Goal: Check status: Check status

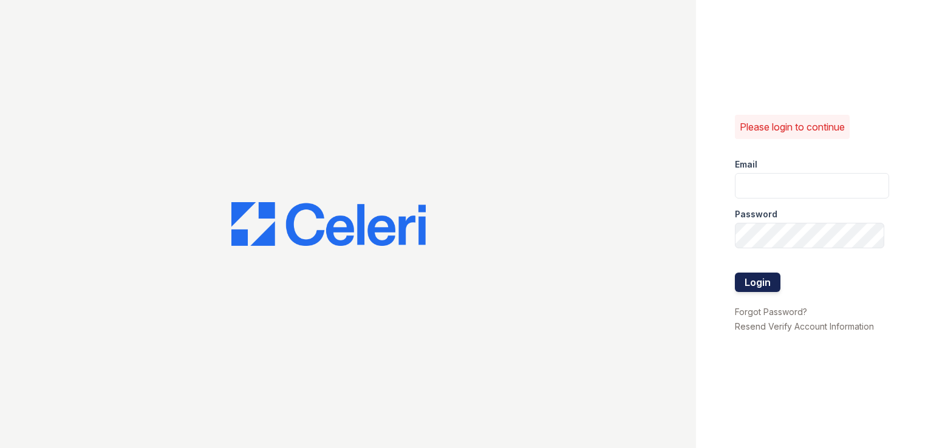
type input "springparc.pm@cafmanagement.com"
click at [767, 285] on button "Login" at bounding box center [758, 282] width 46 height 19
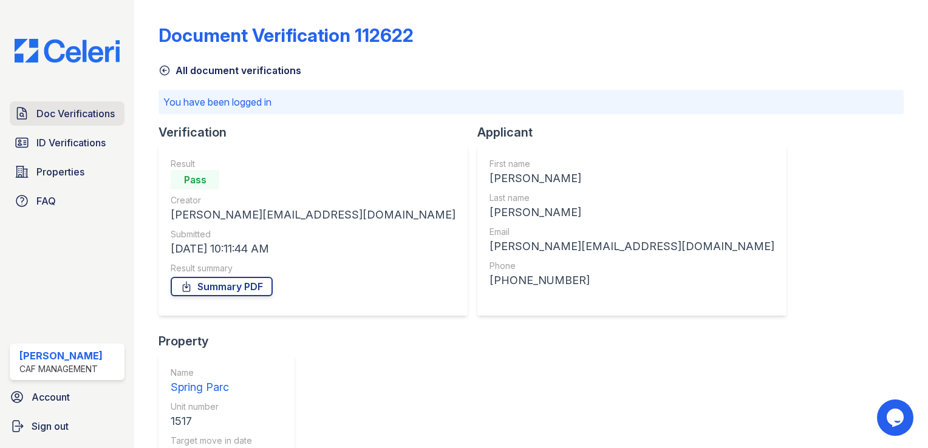
click at [63, 106] on span "Doc Verifications" at bounding box center [75, 113] width 78 height 15
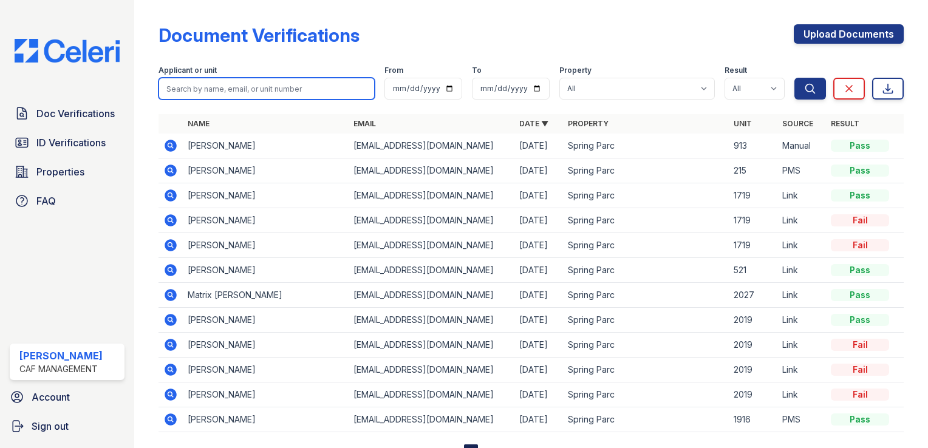
click at [254, 92] on input "search" at bounding box center [266, 89] width 216 height 22
type input "brayan"
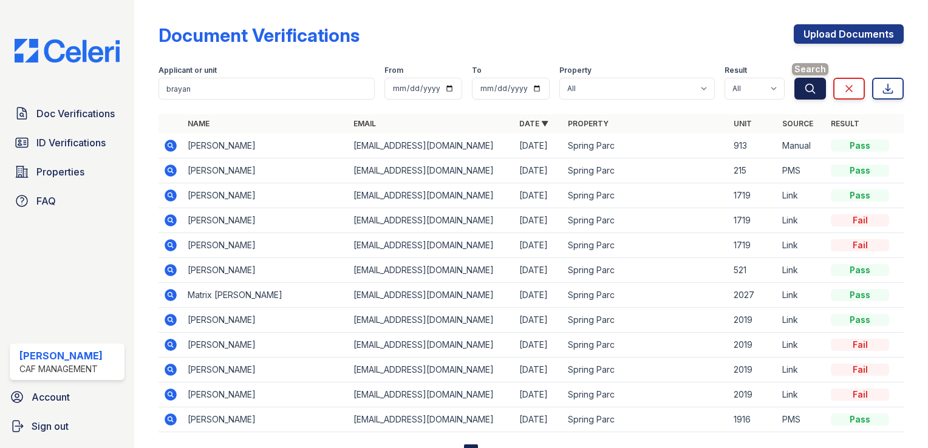
click at [806, 86] on icon "submit" at bounding box center [810, 89] width 12 height 12
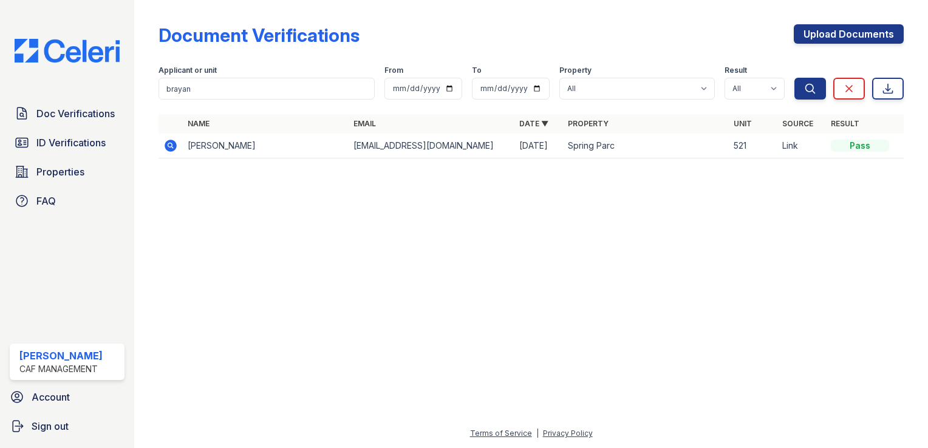
click at [238, 154] on td "Brian Alfonso Higuera" at bounding box center [266, 146] width 166 height 25
click at [238, 142] on td "Brian Alfonso Higuera" at bounding box center [266, 146] width 166 height 25
click at [159, 148] on td at bounding box center [170, 146] width 24 height 25
click at [168, 148] on icon at bounding box center [171, 146] width 12 height 12
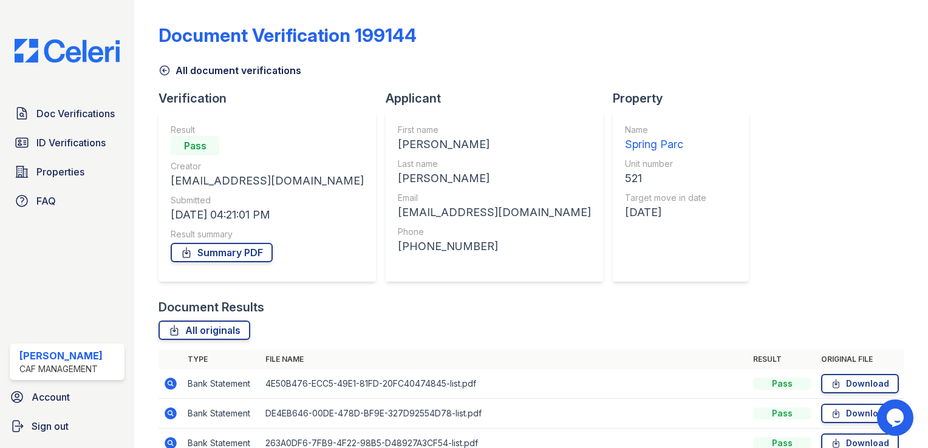
scroll to position [152, 0]
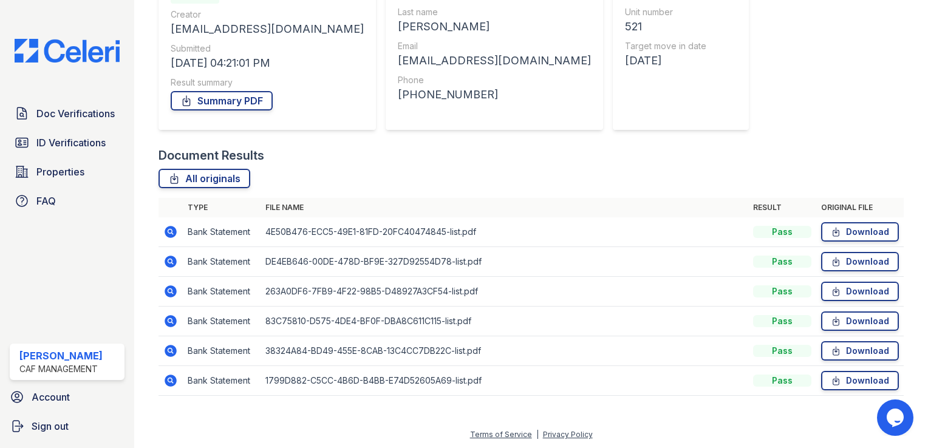
click at [175, 379] on icon at bounding box center [171, 381] width 12 height 12
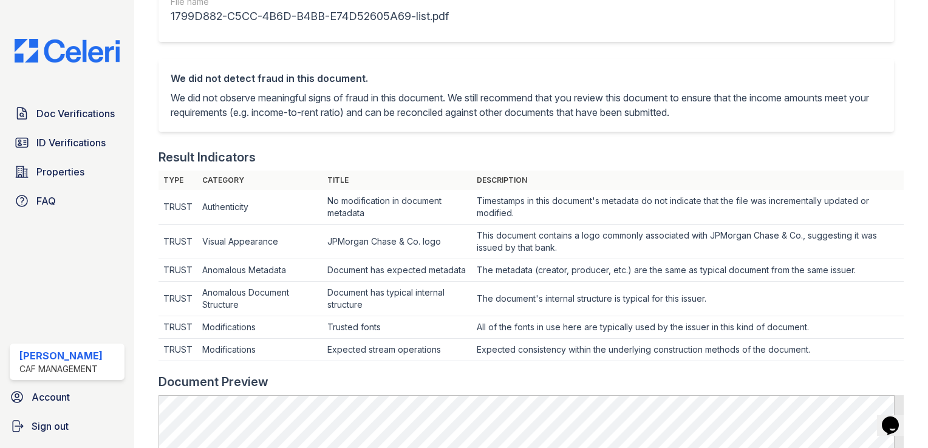
scroll to position [61, 0]
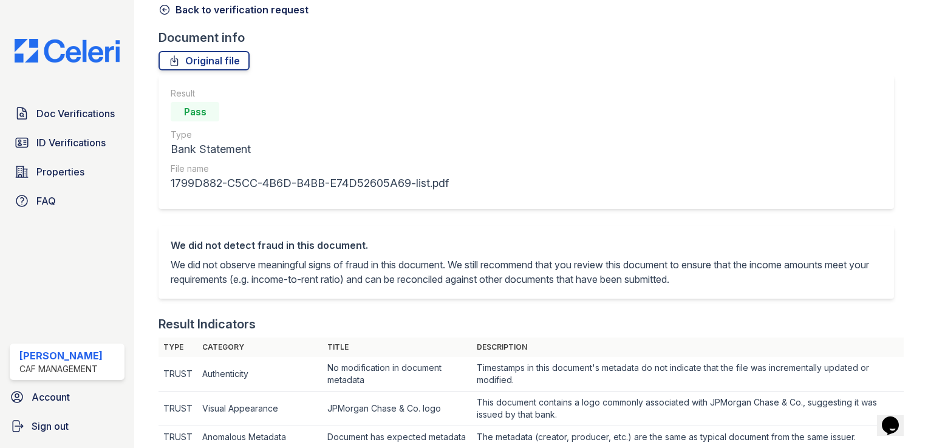
click at [166, 12] on icon at bounding box center [164, 10] width 12 height 12
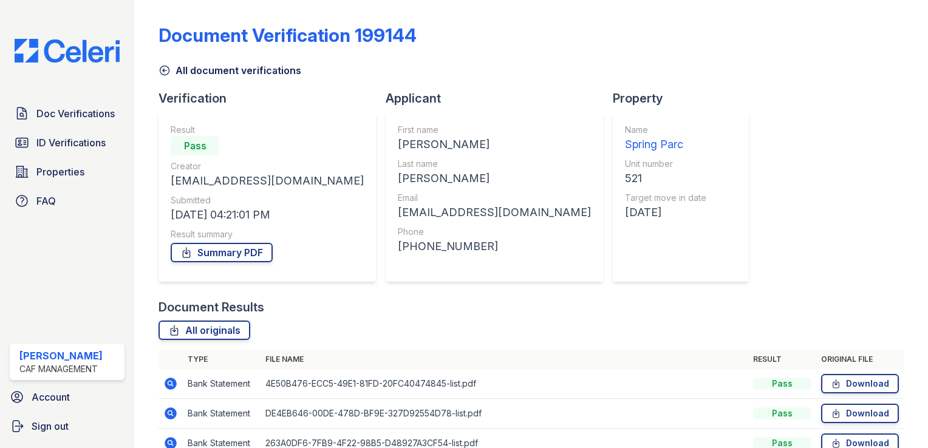
scroll to position [152, 0]
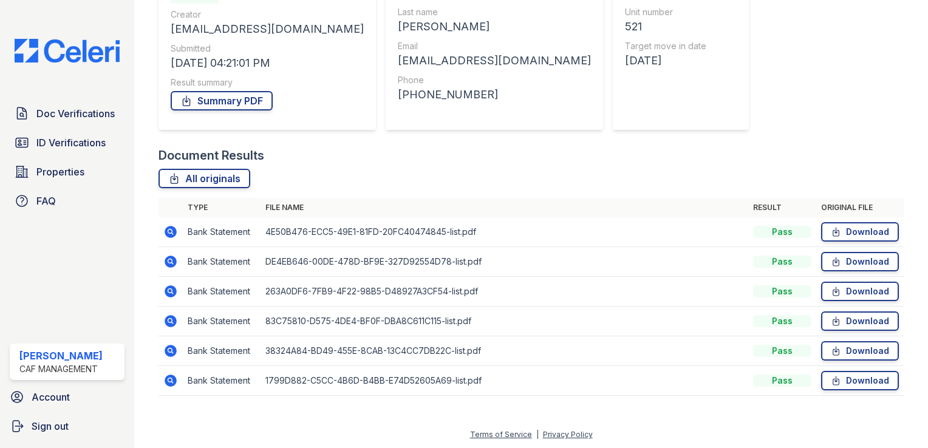
click at [168, 350] on icon at bounding box center [170, 351] width 15 height 15
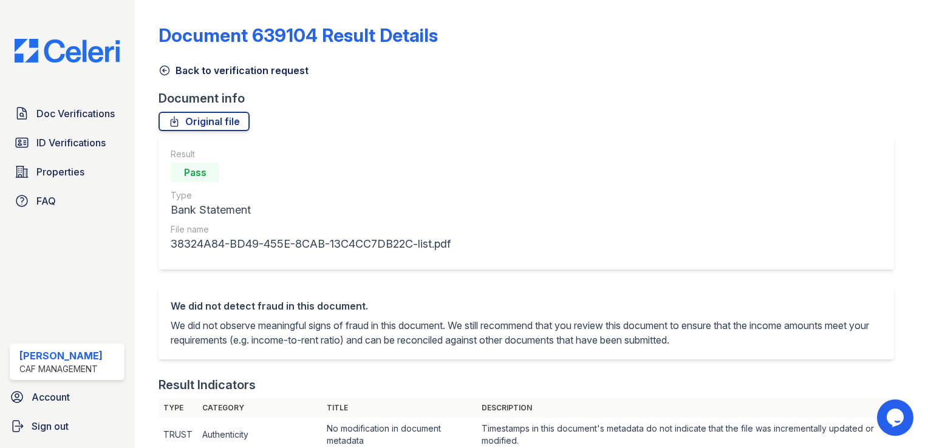
click at [160, 69] on icon at bounding box center [164, 70] width 12 height 12
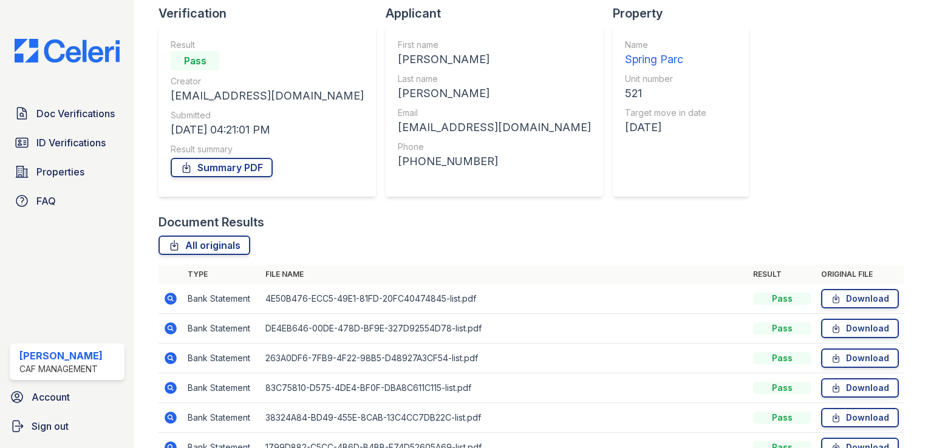
scroll to position [121, 0]
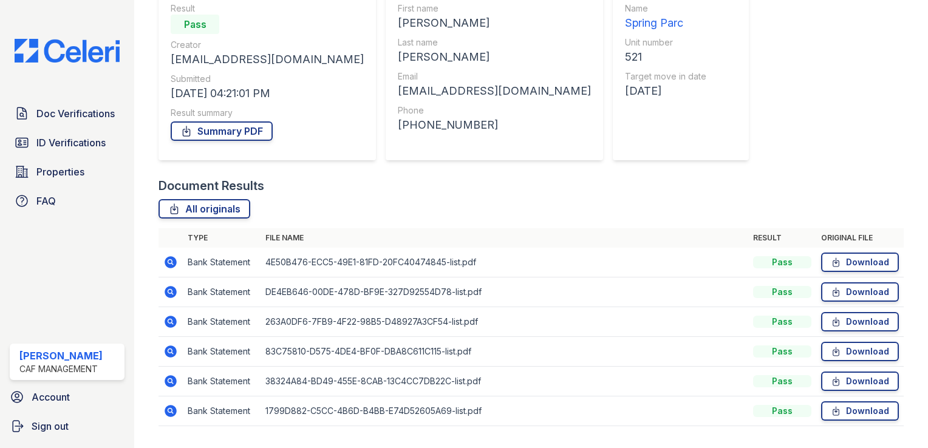
click at [168, 353] on icon at bounding box center [171, 351] width 12 height 12
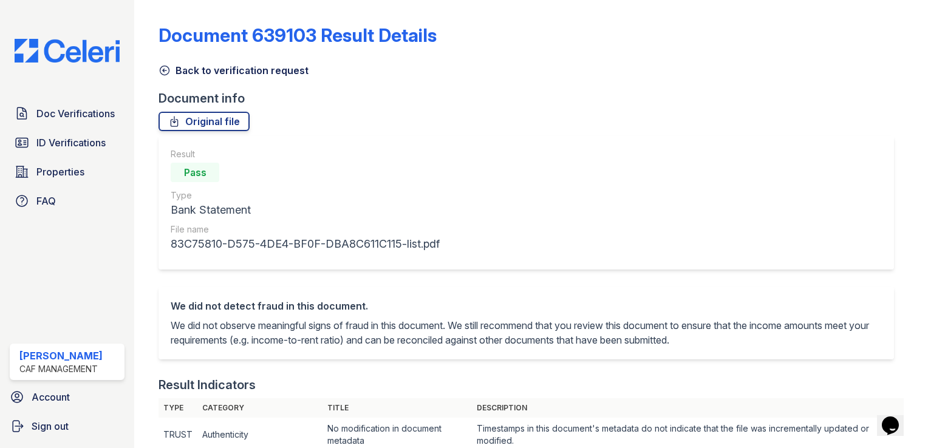
click at [161, 68] on icon at bounding box center [164, 70] width 12 height 12
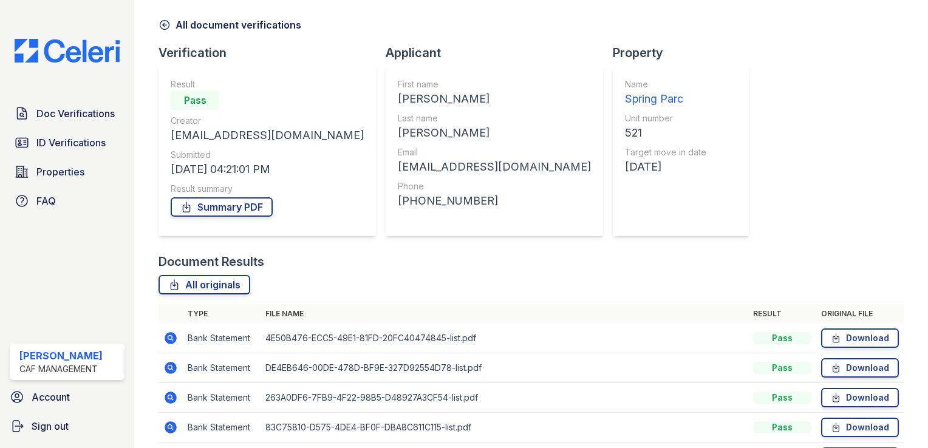
scroll to position [152, 0]
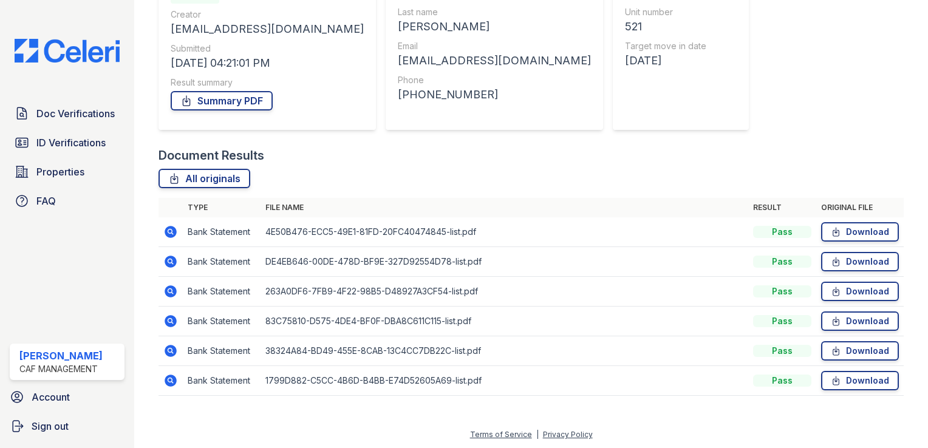
click at [172, 291] on icon at bounding box center [170, 291] width 15 height 15
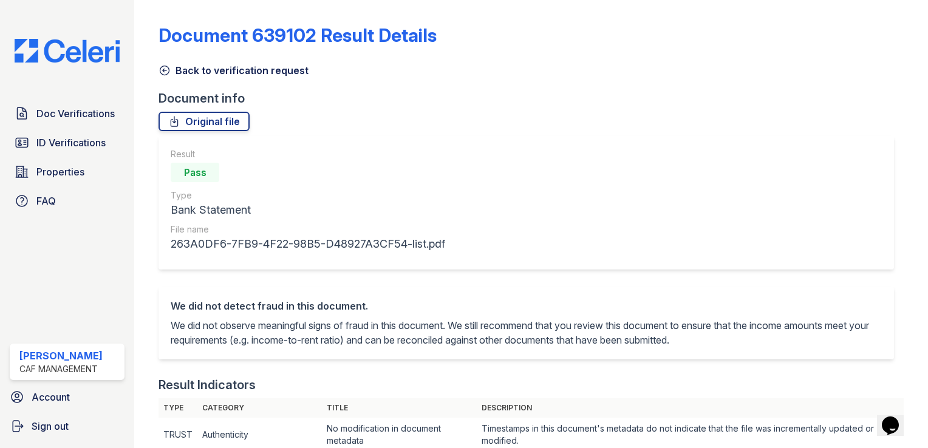
click at [171, 73] on link "Back to verification request" at bounding box center [233, 70] width 150 height 15
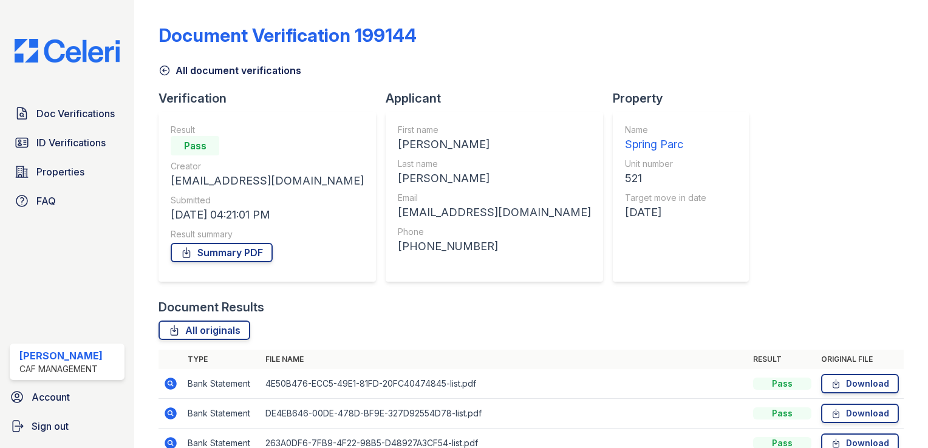
scroll to position [152, 0]
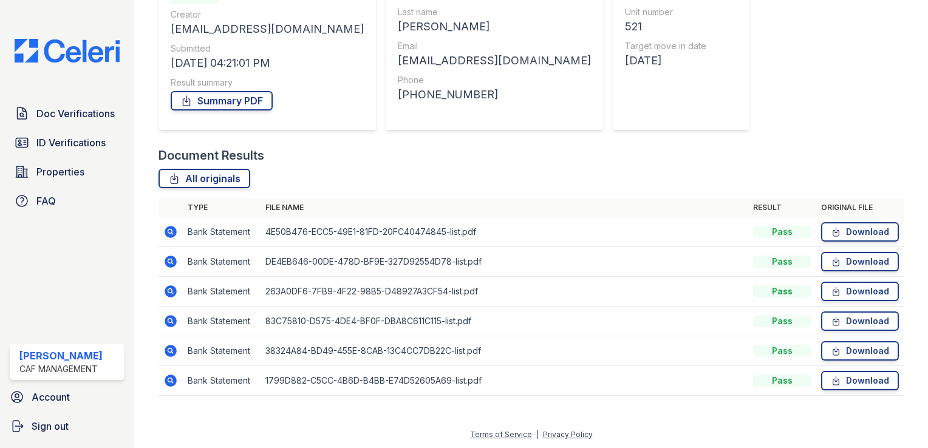
click at [177, 349] on icon at bounding box center [170, 351] width 15 height 15
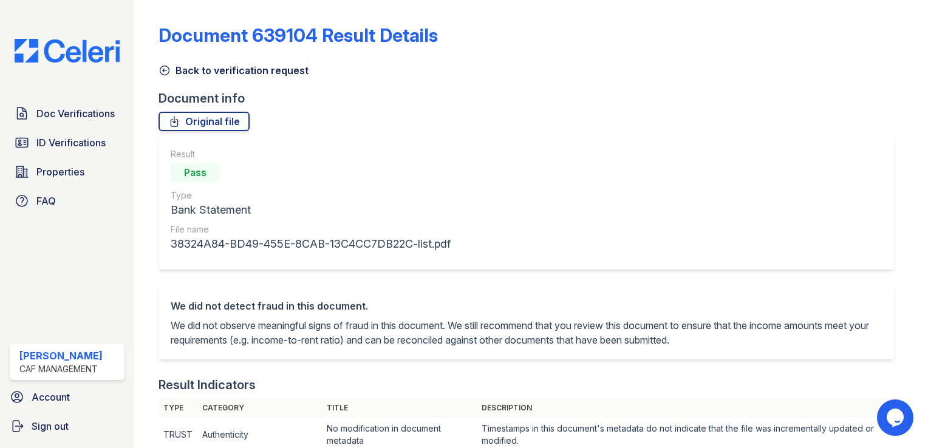
click at [173, 69] on link "Back to verification request" at bounding box center [233, 70] width 150 height 15
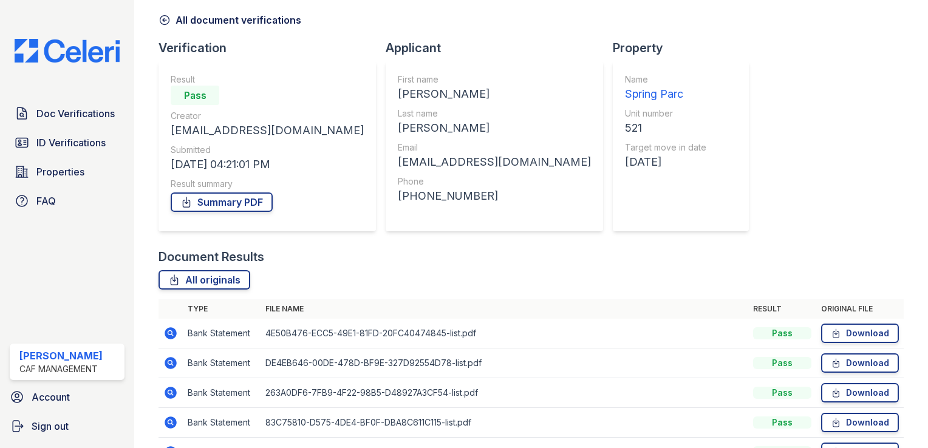
scroll to position [152, 0]
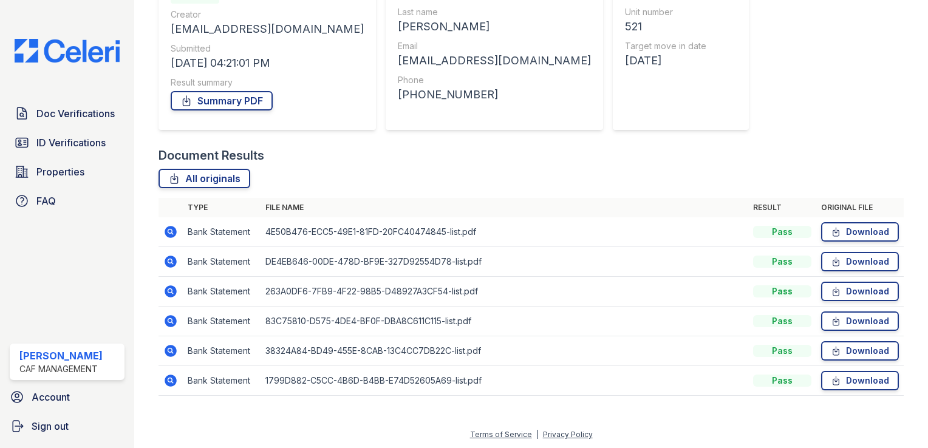
click at [172, 380] on icon at bounding box center [171, 381] width 12 height 12
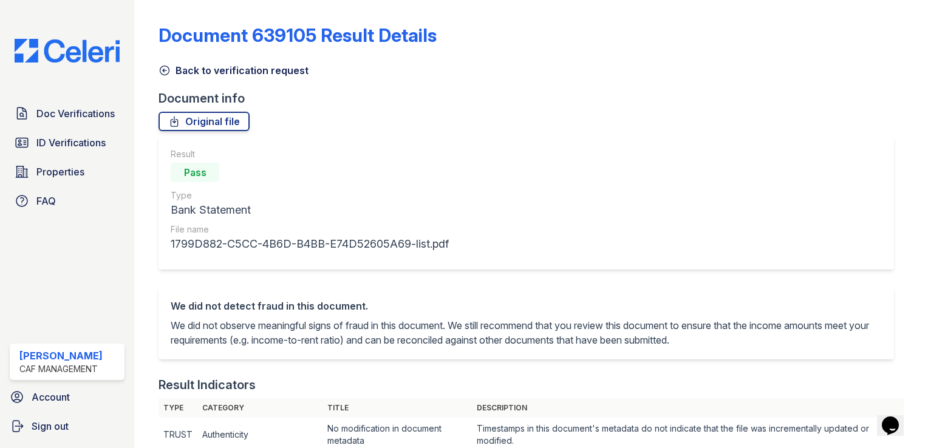
click at [165, 68] on icon at bounding box center [164, 70] width 12 height 12
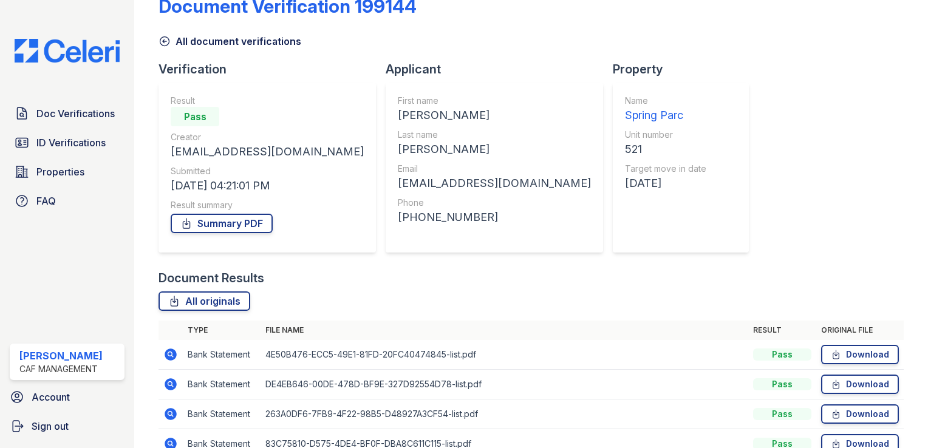
scroll to position [152, 0]
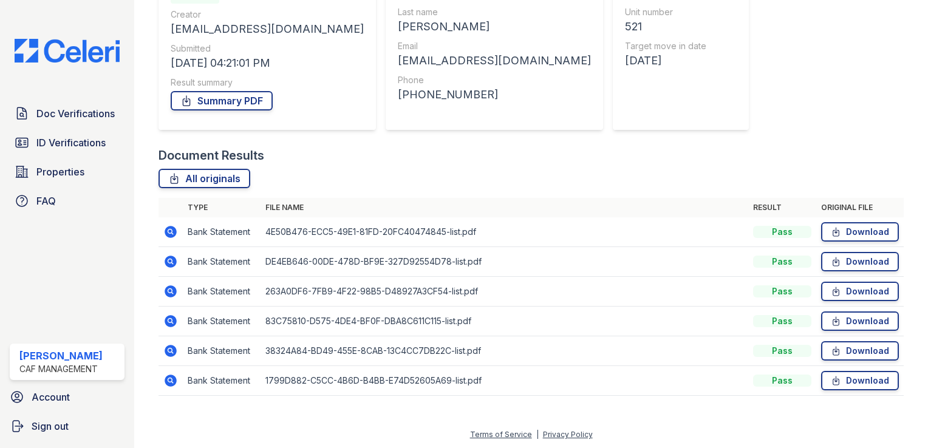
click at [172, 231] on icon at bounding box center [170, 232] width 15 height 15
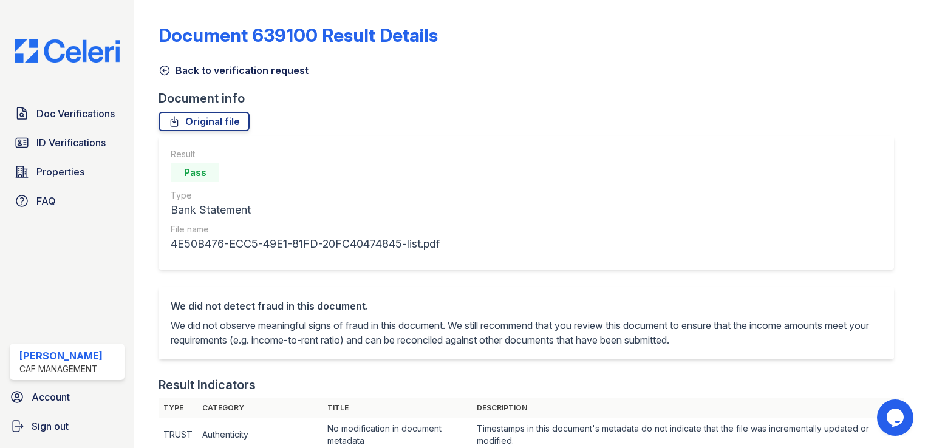
click at [165, 72] on icon at bounding box center [164, 70] width 12 height 12
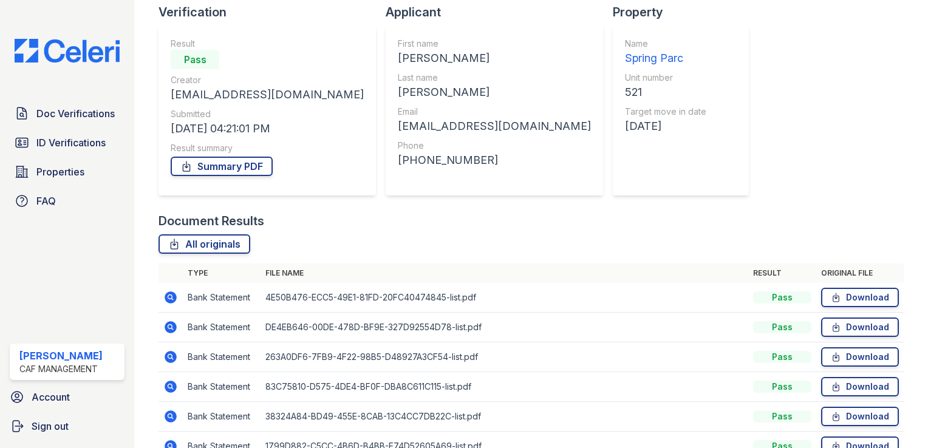
scroll to position [152, 0]
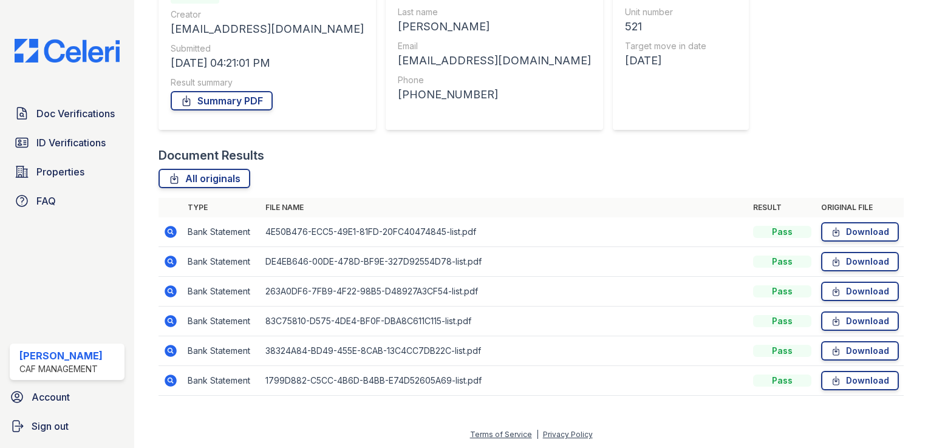
click at [163, 373] on icon at bounding box center [170, 380] width 15 height 15
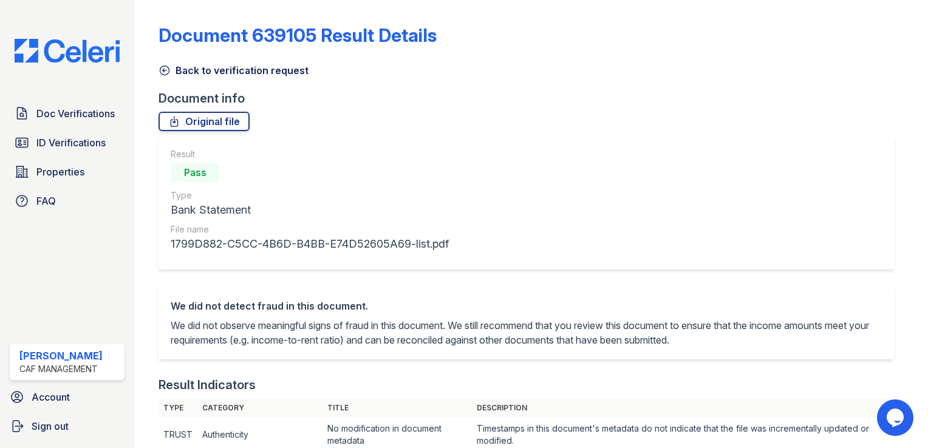
click at [166, 70] on icon at bounding box center [164, 70] width 9 height 9
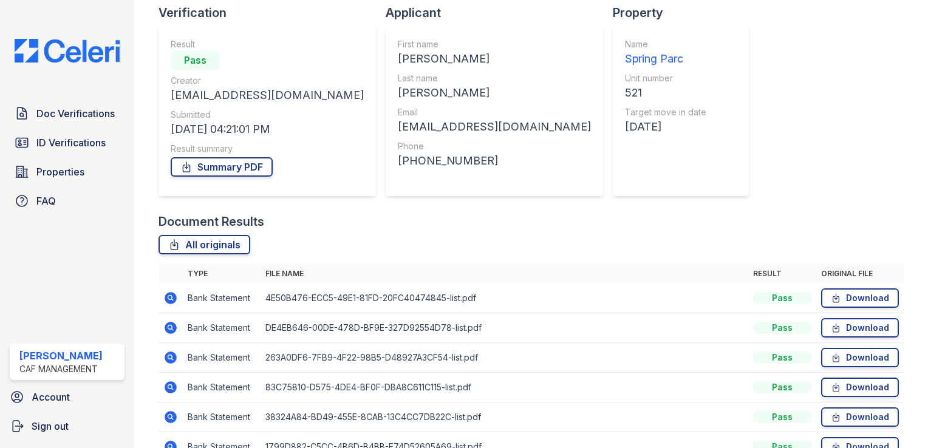
scroll to position [152, 0]
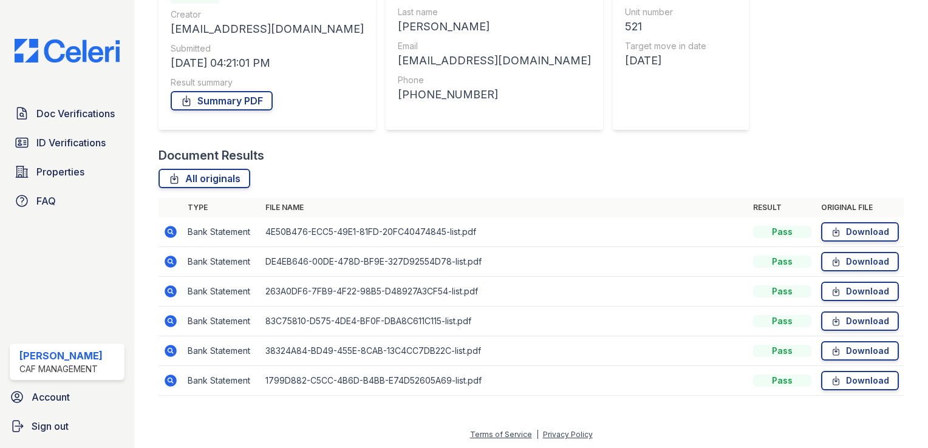
click at [168, 349] on icon at bounding box center [170, 351] width 15 height 15
